Goal: Information Seeking & Learning: Compare options

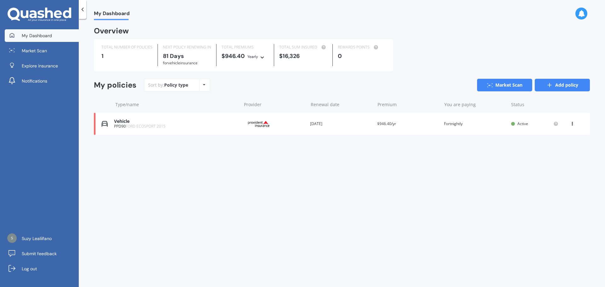
click at [565, 84] on link "Add policy" at bounding box center [562, 85] width 55 height 13
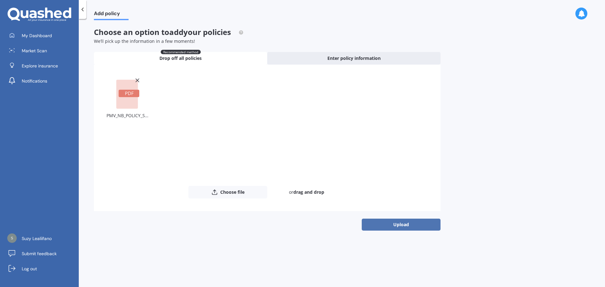
click at [395, 225] on button "Upload" at bounding box center [401, 225] width 79 height 12
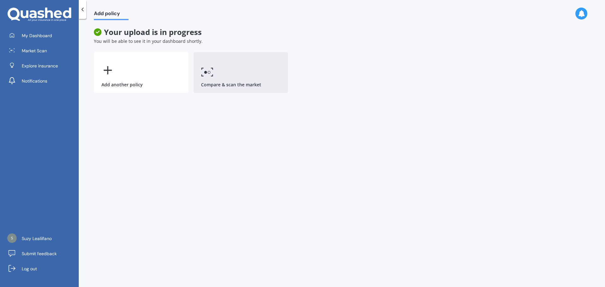
click at [238, 84] on link "Compare & scan the market" at bounding box center [240, 72] width 94 height 41
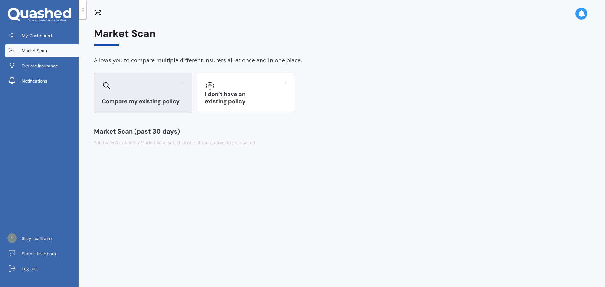
click at [156, 103] on h3 "Compare my existing policy" at bounding box center [143, 101] width 82 height 7
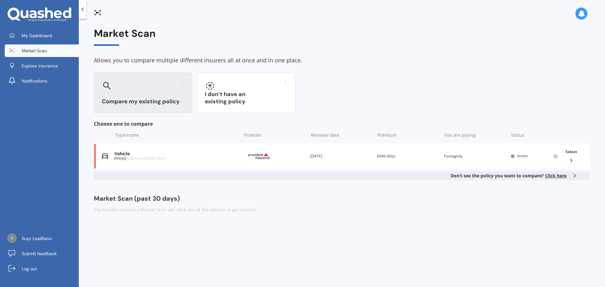
click at [556, 175] on span "Click here" at bounding box center [555, 176] width 21 height 6
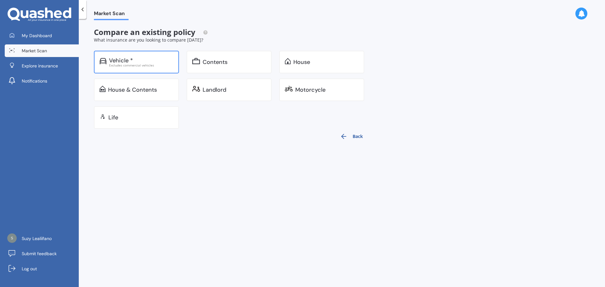
click at [135, 64] on div "Excludes commercial vehicles" at bounding box center [141, 65] width 64 height 3
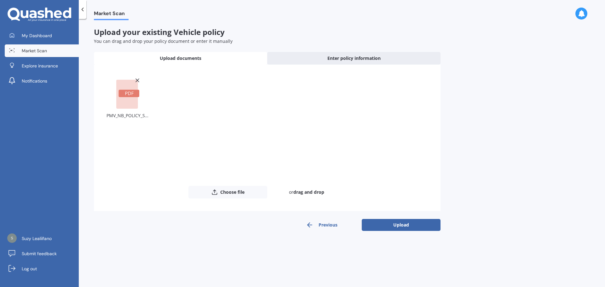
click at [131, 98] on rect at bounding box center [127, 94] width 22 height 29
click at [387, 225] on button "Upload" at bounding box center [401, 225] width 79 height 12
click at [387, 225] on div "Previous Upload" at bounding box center [267, 225] width 346 height 13
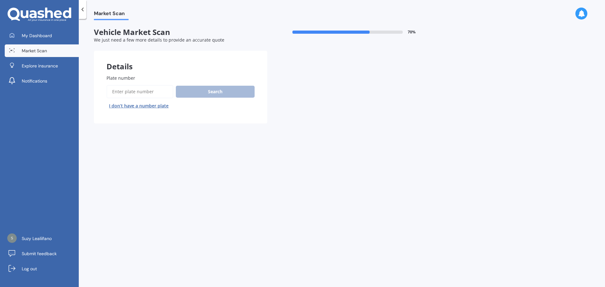
click at [135, 89] on input "Plate number" at bounding box center [139, 91] width 67 height 13
drag, startPoint x: 127, startPoint y: 90, endPoint x: 255, endPoint y: 186, distance: 159.6
click at [255, 186] on div "Market Scan Vehicle Market Scan 70 % We just need a few more details to provide…" at bounding box center [342, 154] width 526 height 268
click at [133, 91] on input "Plate number" at bounding box center [139, 91] width 67 height 13
drag, startPoint x: 133, startPoint y: 91, endPoint x: 120, endPoint y: 93, distance: 13.2
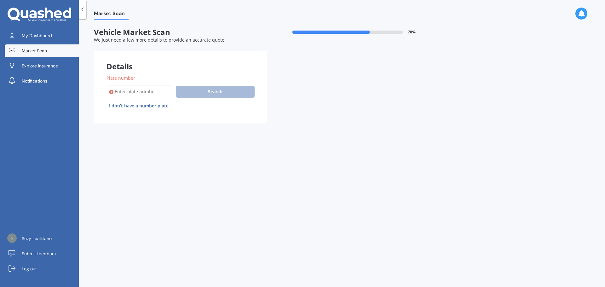
click at [120, 93] on input "Plate number" at bounding box center [139, 91] width 67 height 13
click at [150, 94] on input "Plate number" at bounding box center [139, 91] width 67 height 13
drag, startPoint x: 150, startPoint y: 94, endPoint x: 138, endPoint y: 89, distance: 13.4
click at [138, 89] on input "Plate number" at bounding box center [139, 91] width 67 height 13
paste input "QTT673"
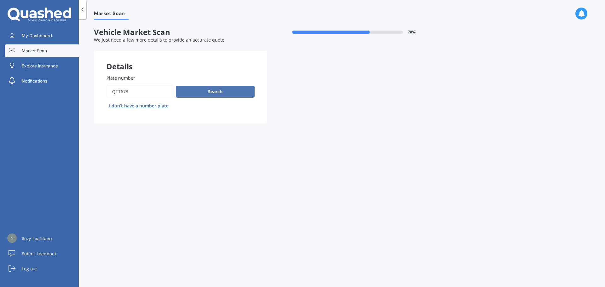
type input "QTT673"
click at [213, 94] on button "Search" at bounding box center [215, 92] width 79 height 12
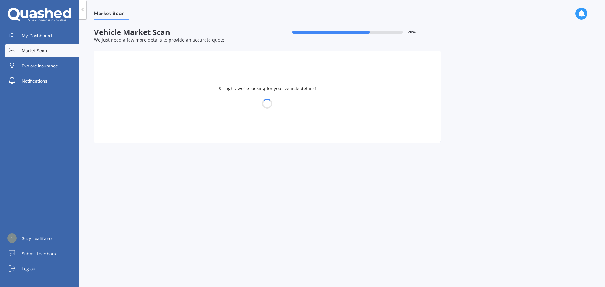
select select "NISSAN"
select select "WINGROAD"
select select "04"
select select "1984"
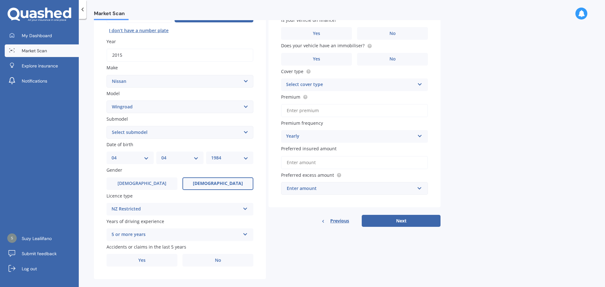
scroll to position [84, 0]
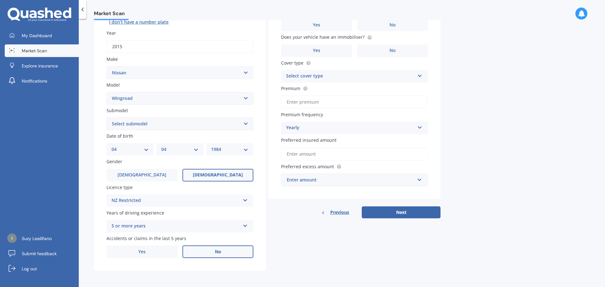
drag, startPoint x: 221, startPoint y: 206, endPoint x: 212, endPoint y: 246, distance: 40.4
drag, startPoint x: 212, startPoint y: 246, endPoint x: 212, endPoint y: 251, distance: 5.1
click at [212, 251] on label "No" at bounding box center [217, 251] width 71 height 13
click at [0, 0] on input "No" at bounding box center [0, 0] width 0 height 0
click at [212, 251] on label "No" at bounding box center [217, 251] width 71 height 13
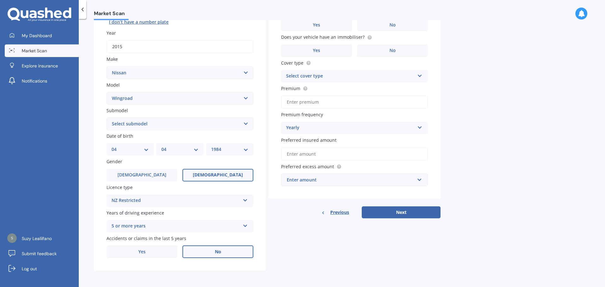
click at [0, 0] on input "No" at bounding box center [0, 0] width 0 height 0
click at [305, 239] on div "Details Plate number Search I don’t have a number plate Year [DATE] Make Select…" at bounding box center [267, 119] width 346 height 304
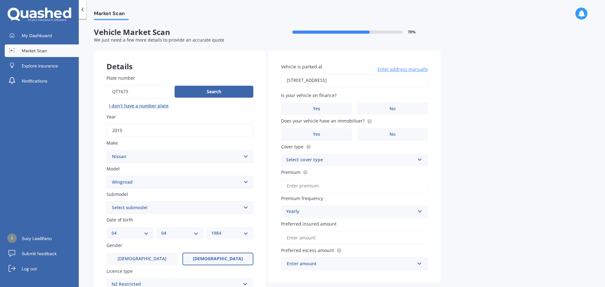
drag, startPoint x: 382, startPoint y: 81, endPoint x: 265, endPoint y: 81, distance: 117.2
click at [265, 81] on div "Details Plate number Search I don’t have a number plate Year [DATE] Make Select…" at bounding box center [267, 203] width 346 height 304
type input "[STREET_ADDRESS]"
click at [330, 105] on label "Yes" at bounding box center [316, 108] width 71 height 13
click at [0, 0] on input "Yes" at bounding box center [0, 0] width 0 height 0
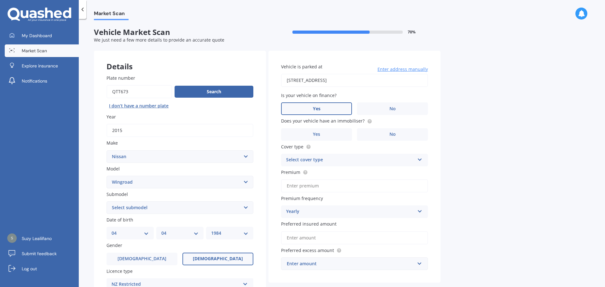
click at [319, 108] on span "Yes" at bounding box center [317, 108] width 8 height 5
click at [0, 0] on input "Yes" at bounding box center [0, 0] width 0 height 0
click at [379, 134] on label "No" at bounding box center [392, 134] width 71 height 13
click at [0, 0] on input "No" at bounding box center [0, 0] width 0 height 0
click at [317, 242] on input "Preferred insured amount" at bounding box center [354, 237] width 147 height 13
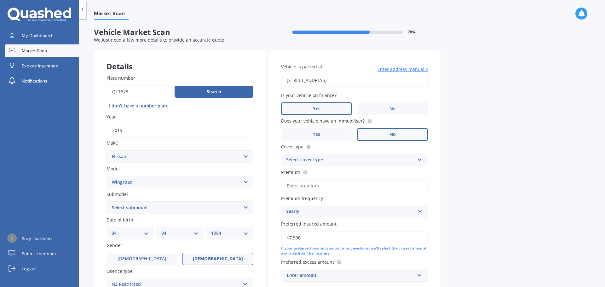
type input "$7,500"
click at [348, 189] on input "Premium" at bounding box center [354, 185] width 147 height 13
click at [403, 162] on div "Select cover type" at bounding box center [350, 160] width 129 height 8
click at [489, 157] on div "Market Scan Vehicle Market Scan 70 % We just need a few more details to provide…" at bounding box center [342, 154] width 526 height 268
click at [355, 160] on div "Standard - Motor Vehicle Insurance" at bounding box center [350, 160] width 129 height 8
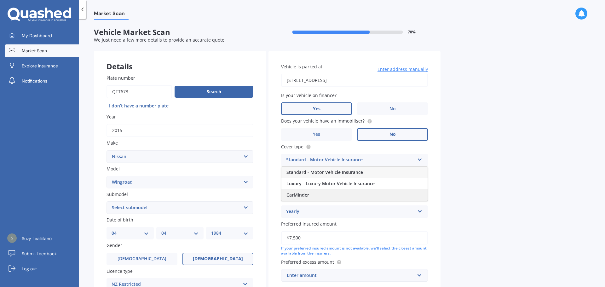
click at [350, 191] on div "CarMinder" at bounding box center [354, 194] width 146 height 11
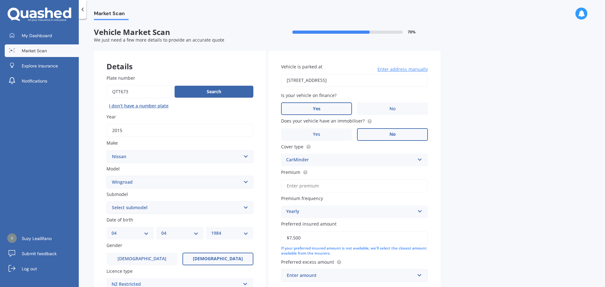
click at [451, 171] on div "Market Scan Vehicle Market Scan 70 % We just need a few more details to provide…" at bounding box center [342, 154] width 526 height 268
click at [353, 184] on input "Premium" at bounding box center [354, 185] width 147 height 13
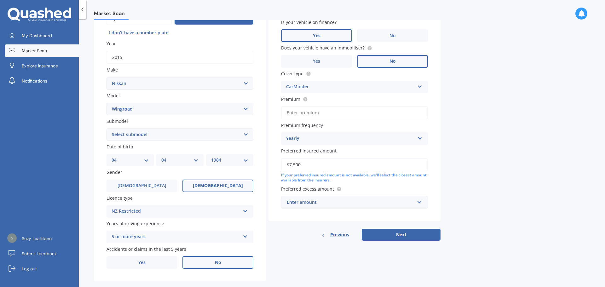
scroll to position [84, 0]
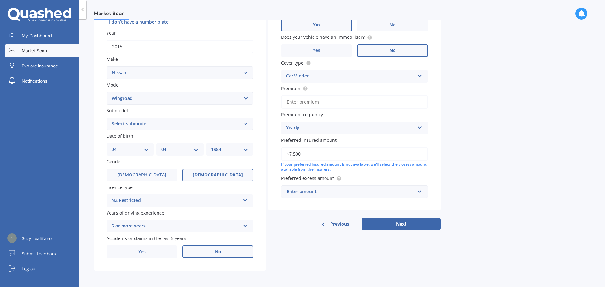
click at [321, 126] on div "Yearly" at bounding box center [350, 128] width 129 height 8
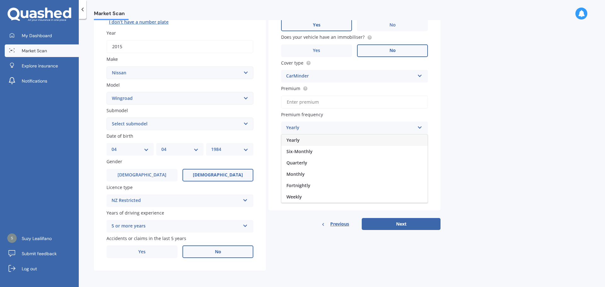
click at [315, 129] on div "Yearly" at bounding box center [350, 128] width 129 height 8
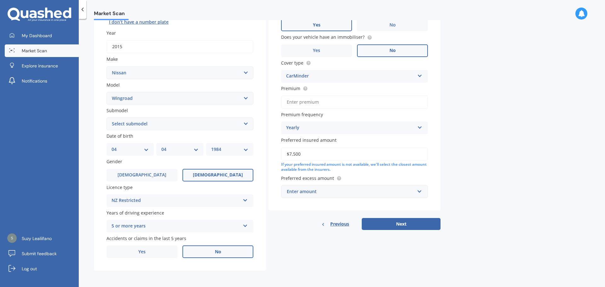
click at [315, 103] on input "Premium" at bounding box center [354, 101] width 147 height 13
type input "$2,319.00"
click at [366, 187] on input "text" at bounding box center [352, 192] width 141 height 12
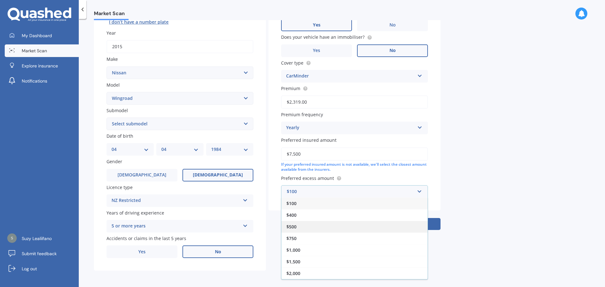
click at [310, 226] on div "$500" at bounding box center [354, 227] width 146 height 12
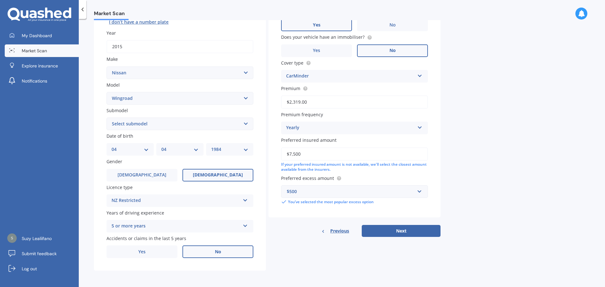
click at [398, 225] on div "Vehicle is parked at [STREET_ADDRESS] Enter address manually Is your vehicle on…" at bounding box center [354, 102] width 172 height 270
click at [404, 233] on button "Next" at bounding box center [401, 231] width 79 height 12
